Goal: Task Accomplishment & Management: Use online tool/utility

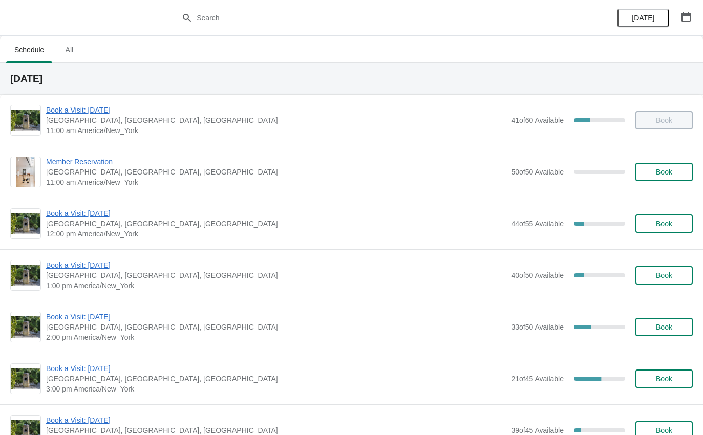
click at [70, 266] on span "Book a Visit: [DATE]" at bounding box center [276, 265] width 460 height 10
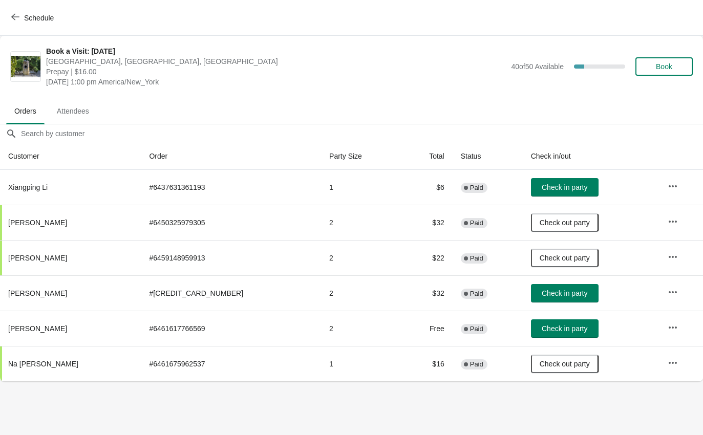
click at [26, 17] on span "Schedule" at bounding box center [39, 18] width 30 height 8
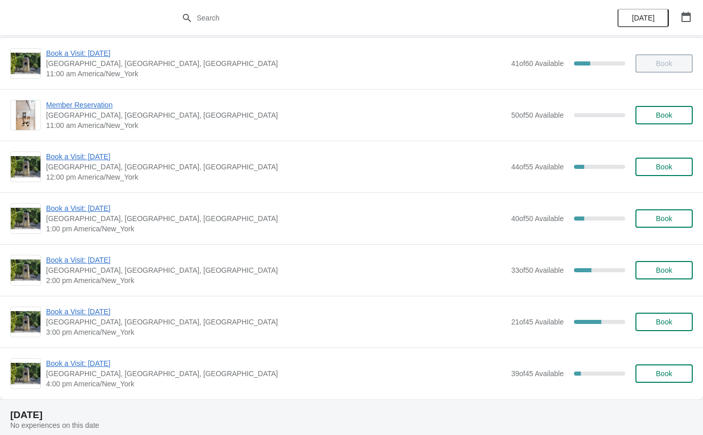
scroll to position [60, 0]
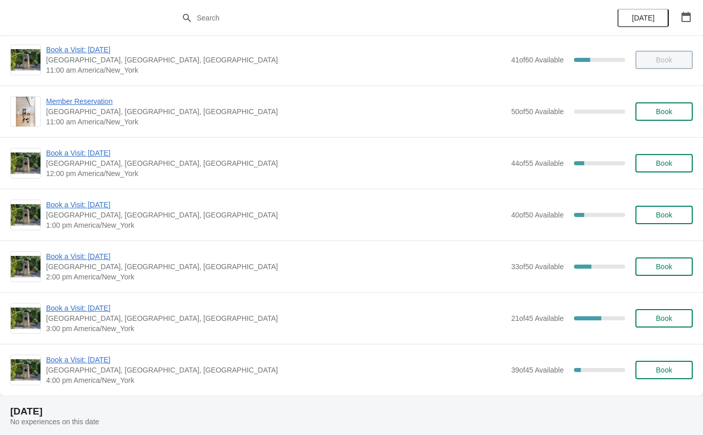
click at [62, 307] on span "Book a Visit: [DATE]" at bounding box center [276, 308] width 460 height 10
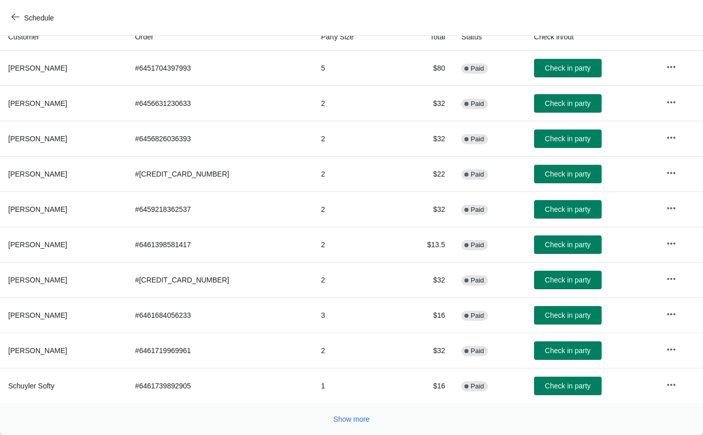
scroll to position [119, 0]
click at [348, 415] on span "Show more" at bounding box center [351, 419] width 36 height 8
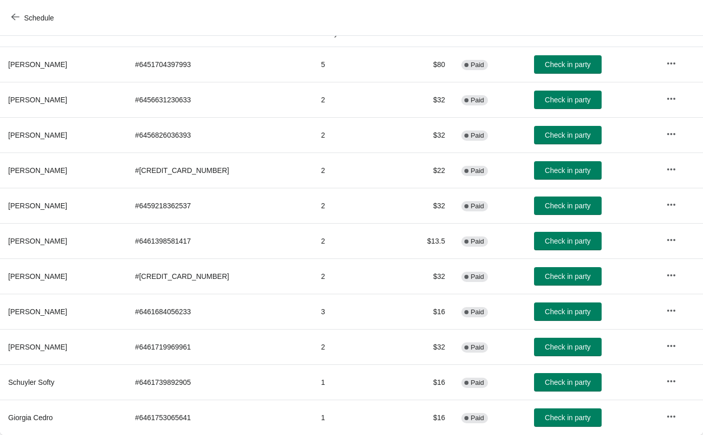
scroll to position [123, 0]
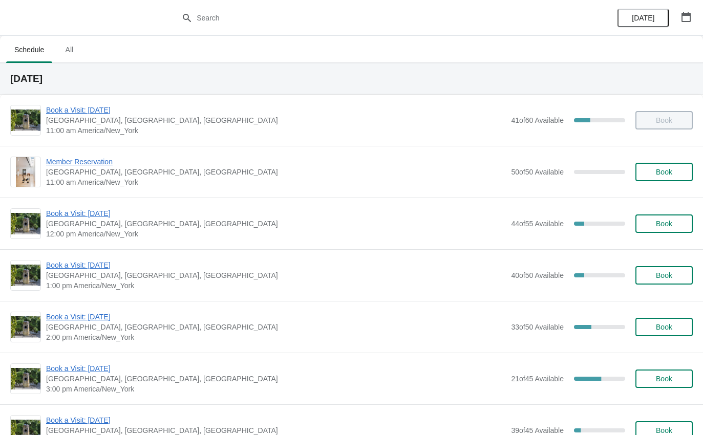
click at [92, 106] on span "Book a Visit: [DATE]" at bounding box center [276, 110] width 460 height 10
click at [75, 266] on span "Book a Visit: [DATE]" at bounding box center [276, 265] width 460 height 10
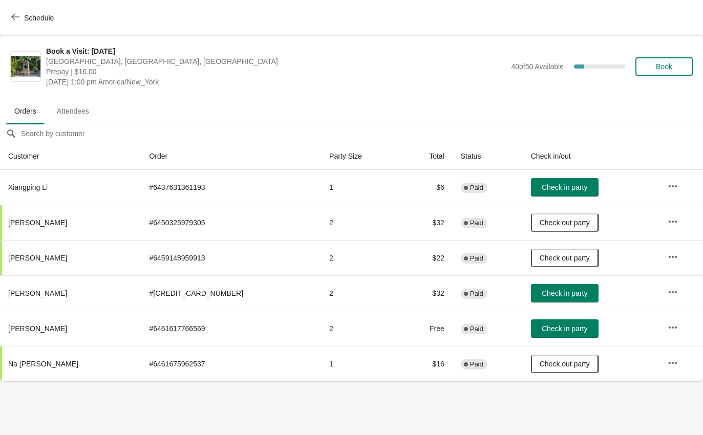
click at [539, 285] on button "Check in party" at bounding box center [565, 293] width 68 height 18
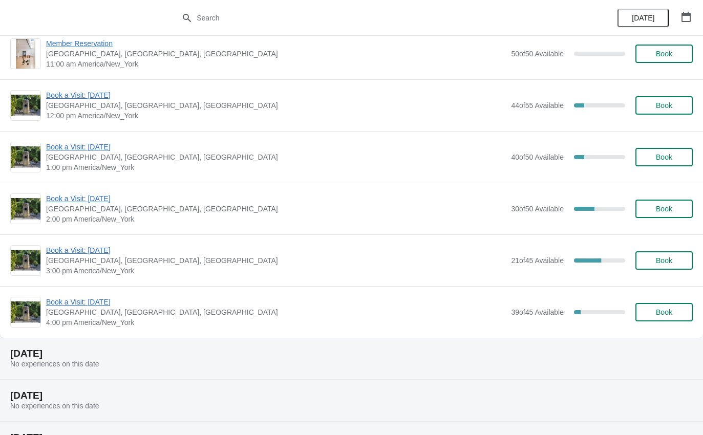
scroll to position [120, 0]
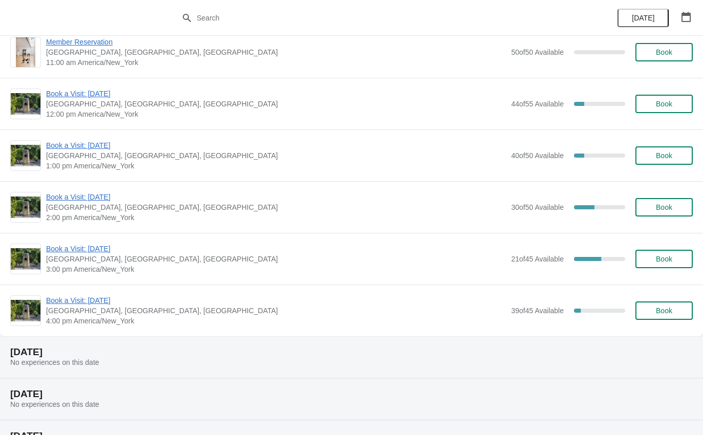
click at [88, 195] on span "Book a Visit: [DATE]" at bounding box center [276, 197] width 460 height 10
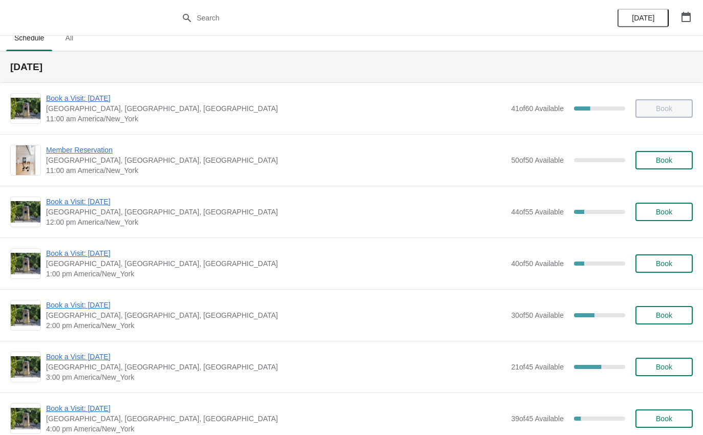
scroll to position [20, 0]
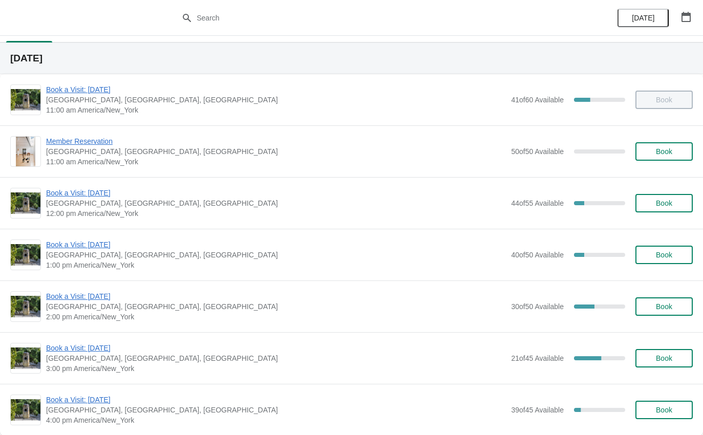
click at [90, 300] on span "Book a Visit: [DATE]" at bounding box center [276, 296] width 460 height 10
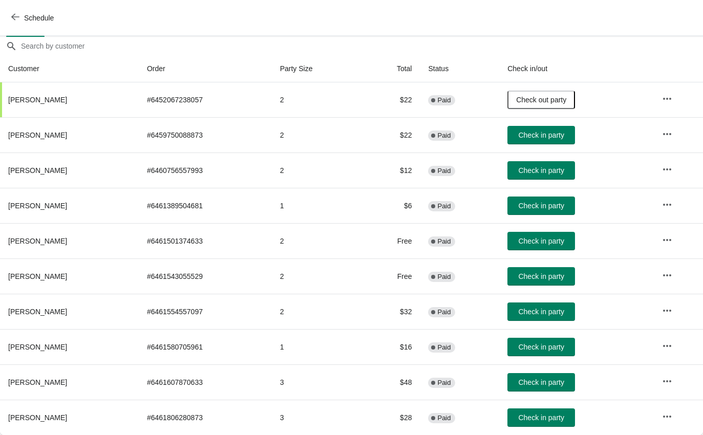
scroll to position [88, 0]
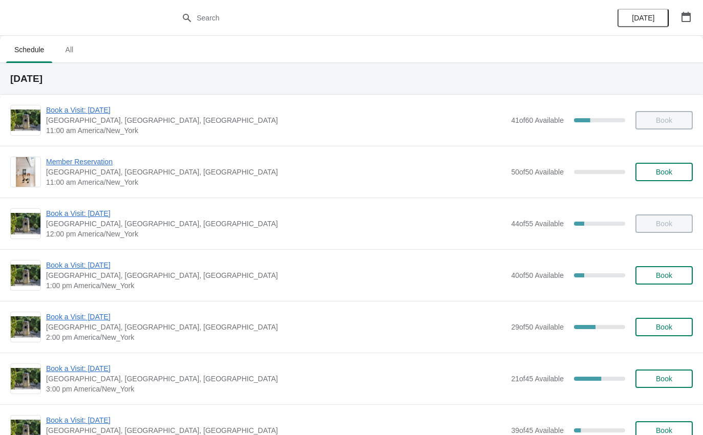
click at [122, 320] on span "Book a Visit: [DATE]" at bounding box center [276, 317] width 460 height 10
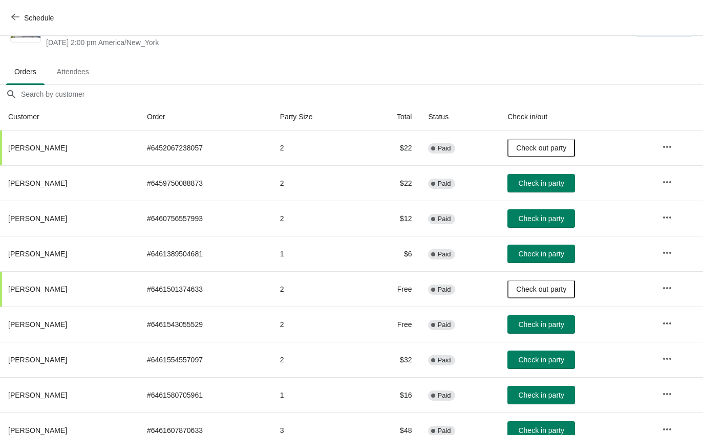
scroll to position [39, 1]
click at [569, 355] on button "Check in party" at bounding box center [541, 360] width 68 height 18
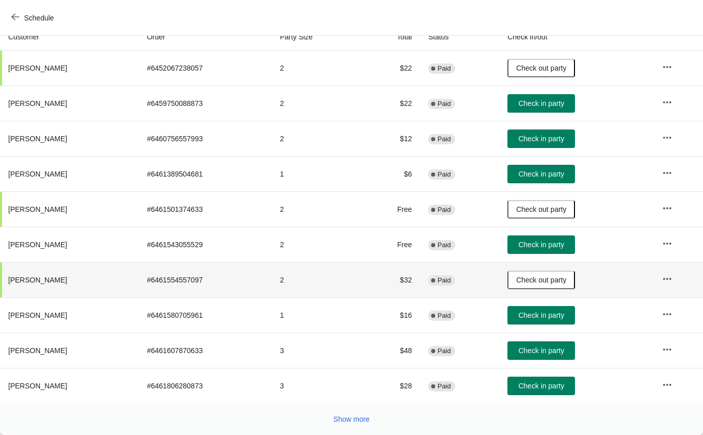
scroll to position [119, 0]
click at [357, 427] on button "Show more" at bounding box center [351, 419] width 45 height 18
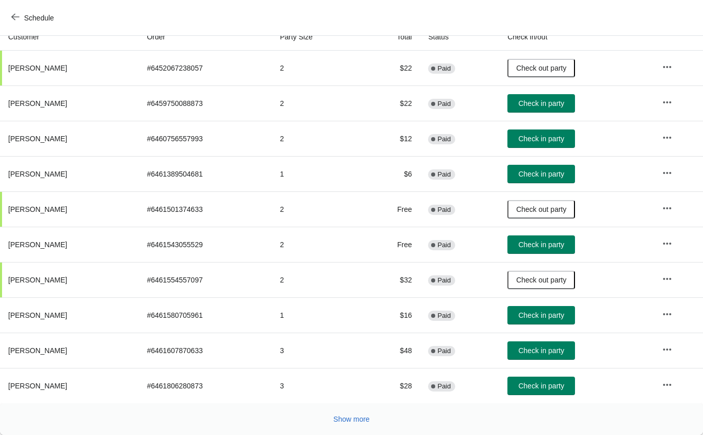
click at [345, 434] on div "Show more" at bounding box center [351, 420] width 703 height 32
click at [349, 417] on span "Show more" at bounding box center [351, 419] width 36 height 8
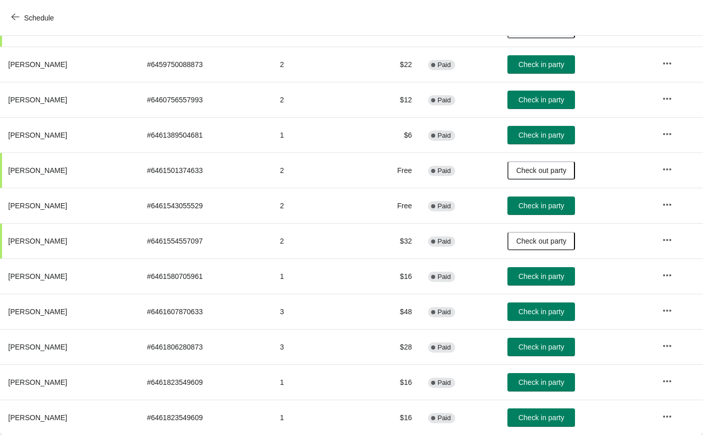
scroll to position [158, 0]
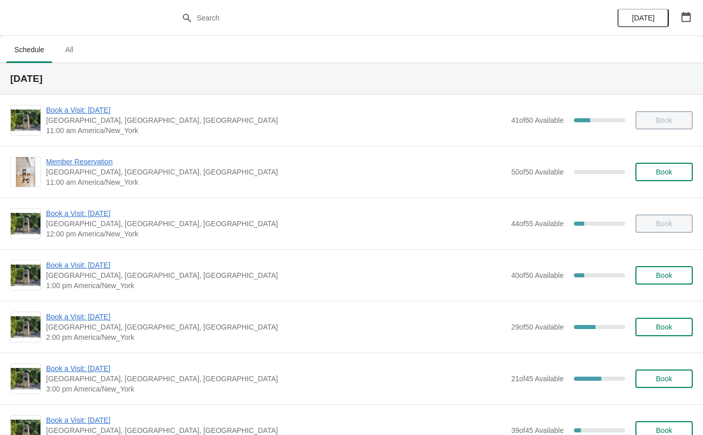
click at [136, 321] on span "Book a Visit: [DATE]" at bounding box center [276, 317] width 460 height 10
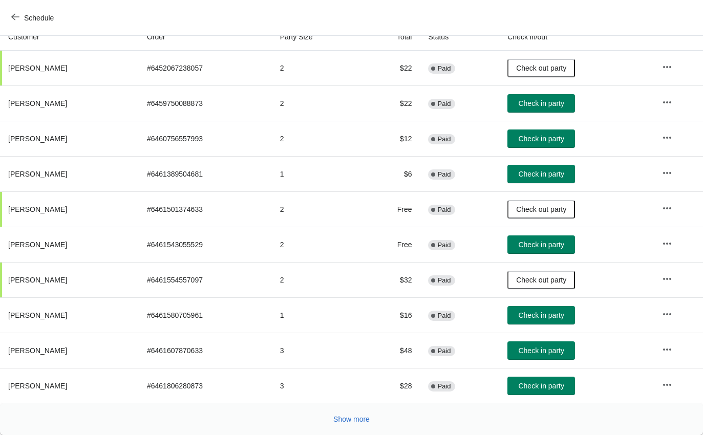
scroll to position [119, 0]
click at [333, 422] on span "Show more" at bounding box center [351, 419] width 36 height 8
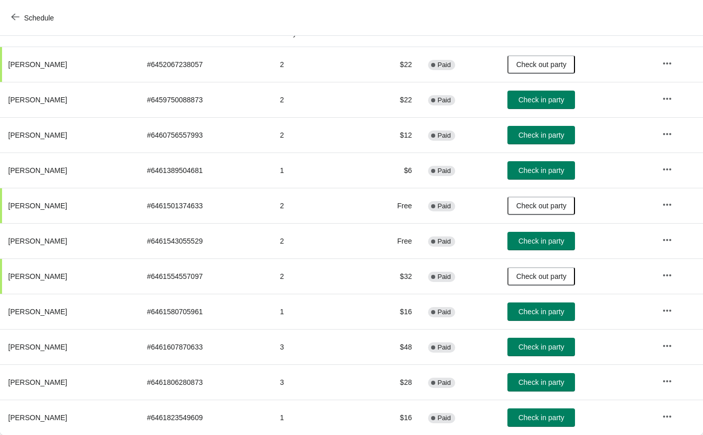
scroll to position [123, 0]
click at [561, 386] on span "Check in party" at bounding box center [541, 382] width 46 height 8
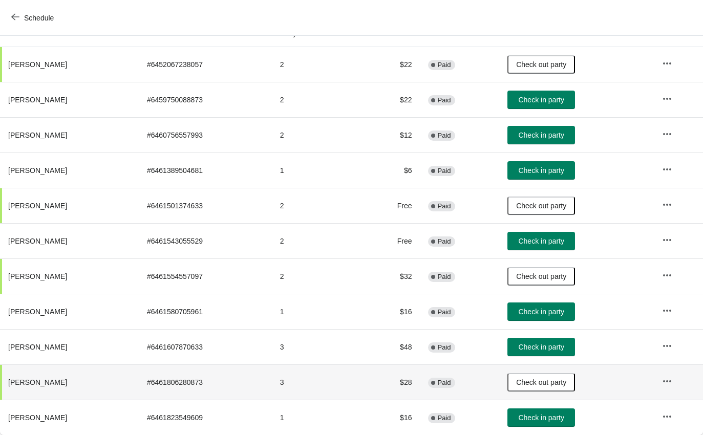
click at [546, 308] on span "Check in party" at bounding box center [541, 312] width 46 height 8
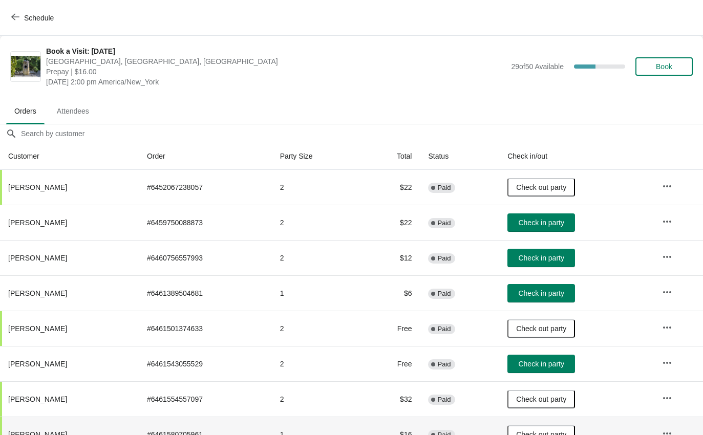
scroll to position [0, 0]
click at [557, 261] on span "Check in party" at bounding box center [541, 258] width 46 height 8
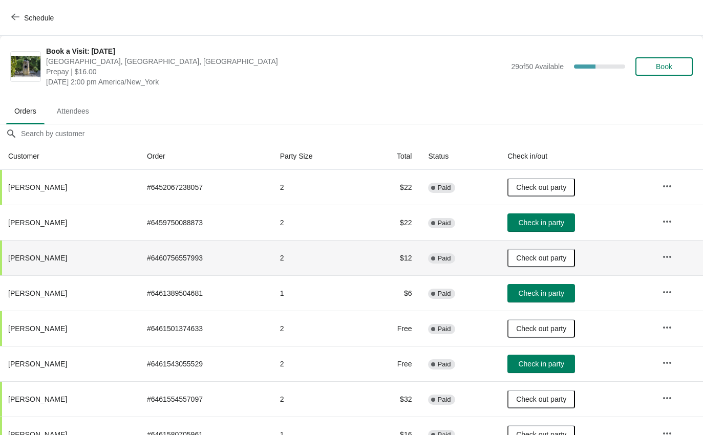
click at [23, 25] on button "Schedule" at bounding box center [33, 18] width 57 height 18
